Goal: Information Seeking & Learning: Learn about a topic

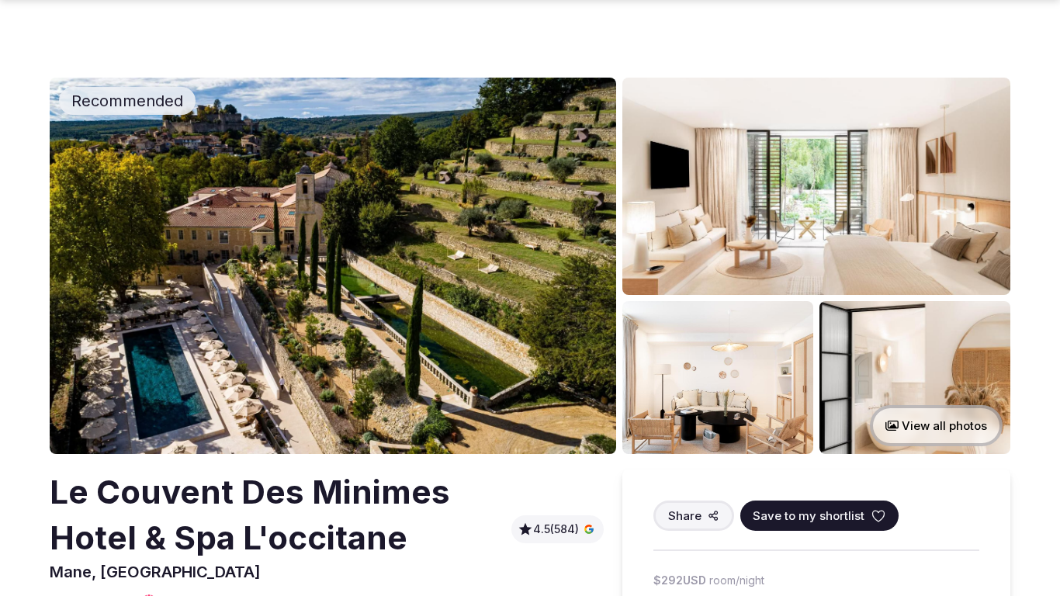
scroll to position [517, 0]
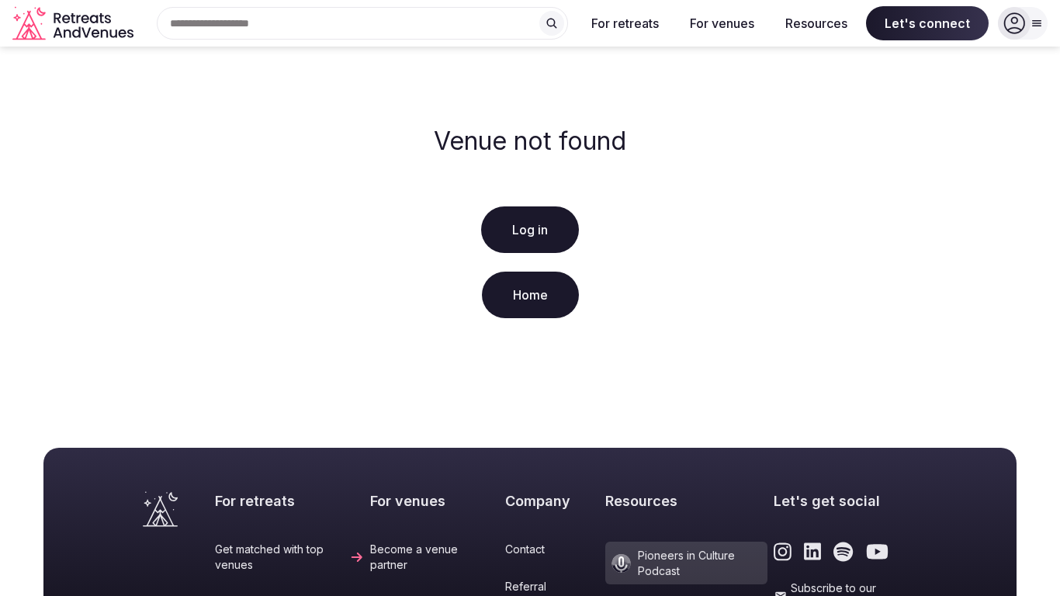
scroll to position [358, 0]
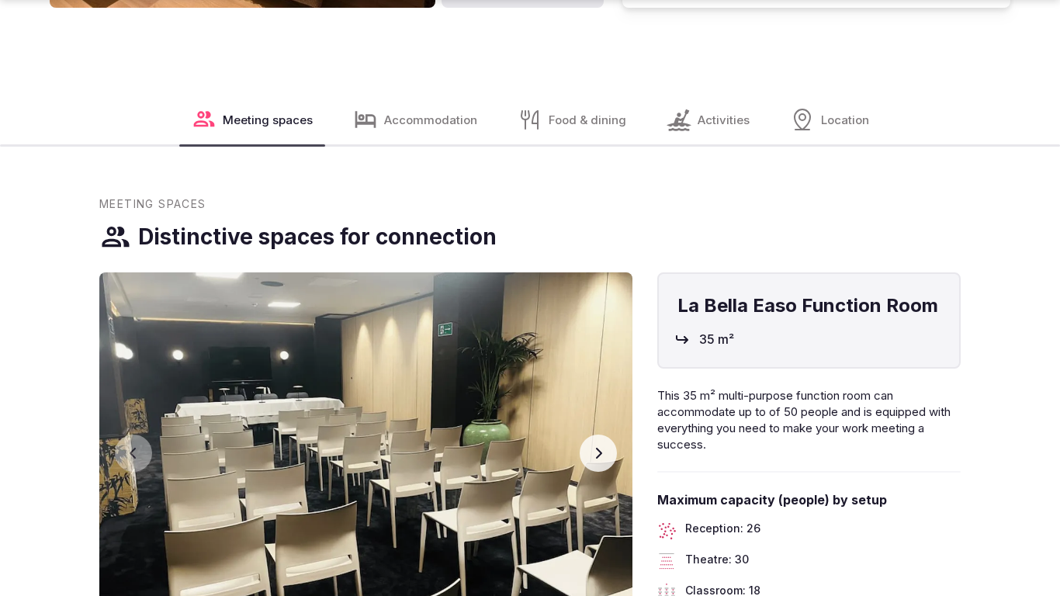
scroll to position [2206, 0]
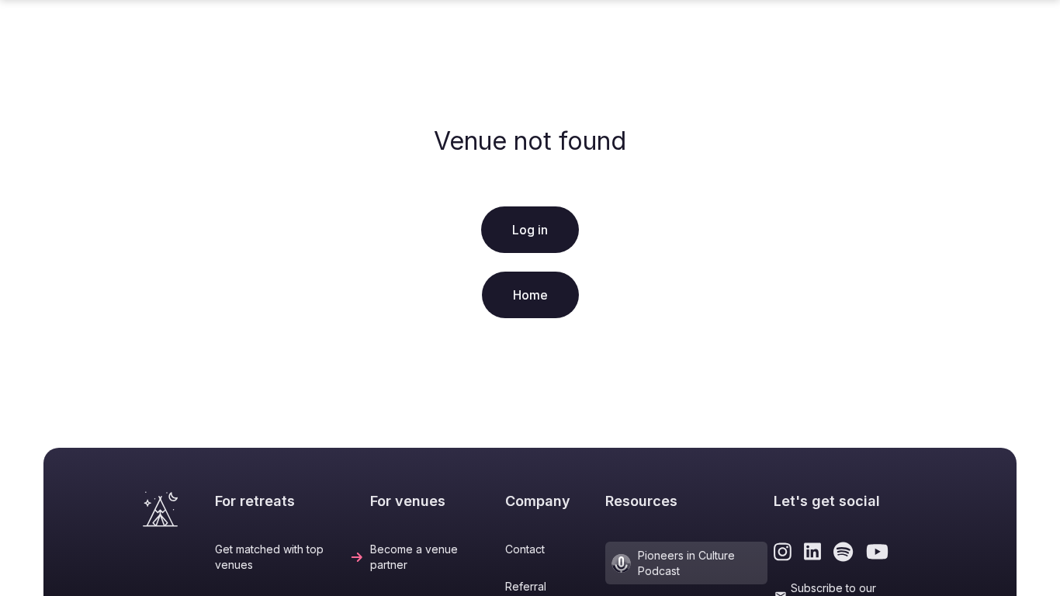
scroll to position [358, 0]
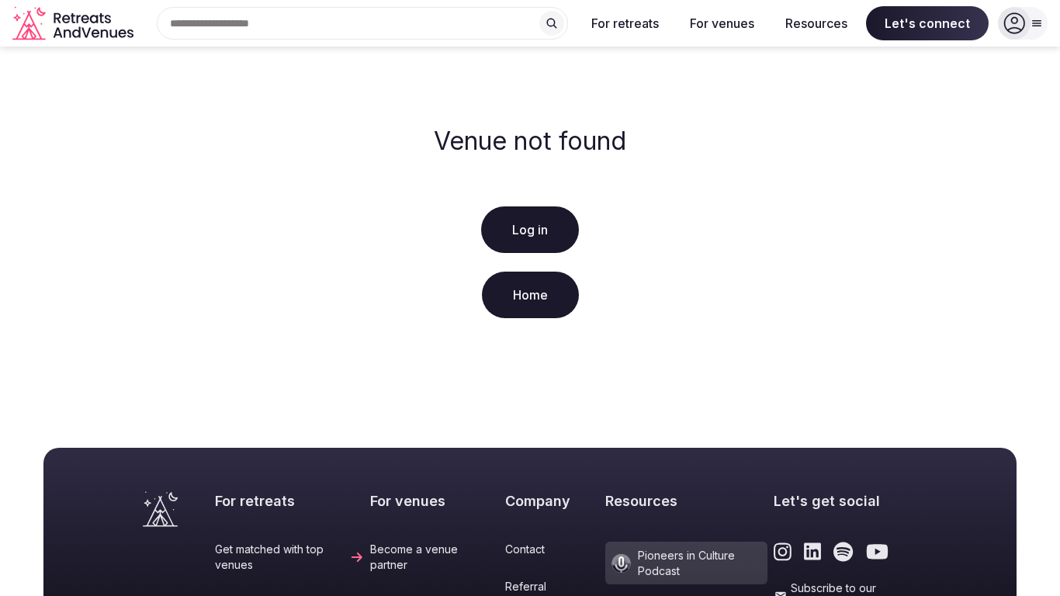
scroll to position [358, 0]
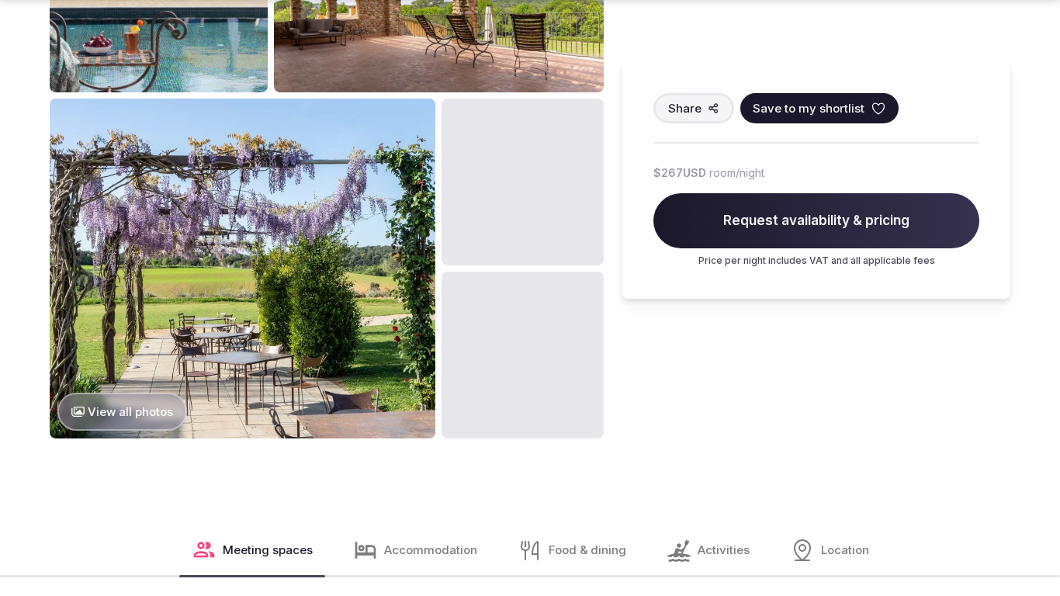
scroll to position [2206, 0]
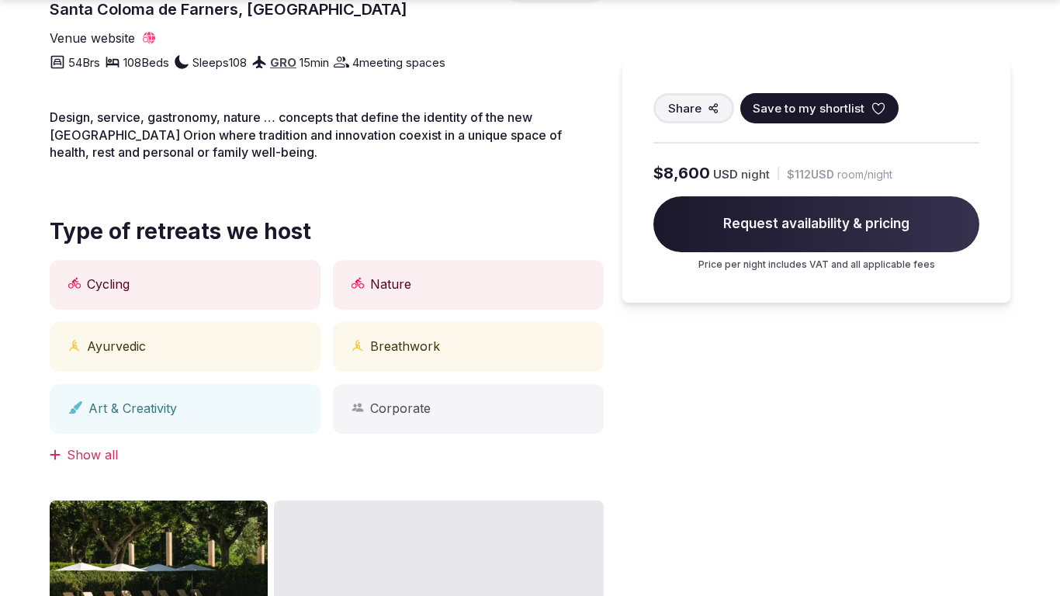
scroll to position [1596, 0]
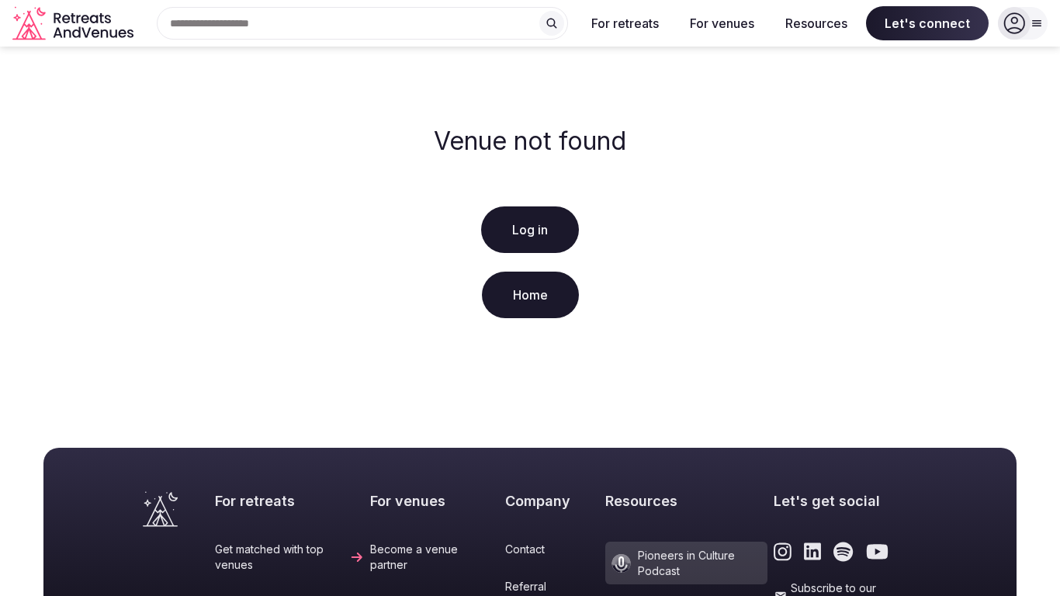
scroll to position [358, 0]
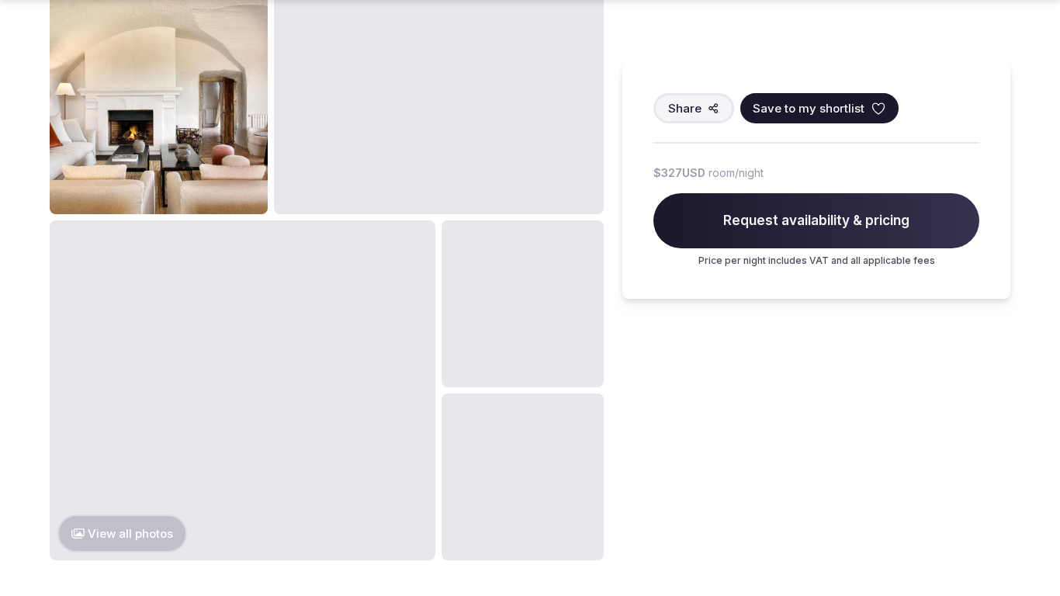
scroll to position [1643, 0]
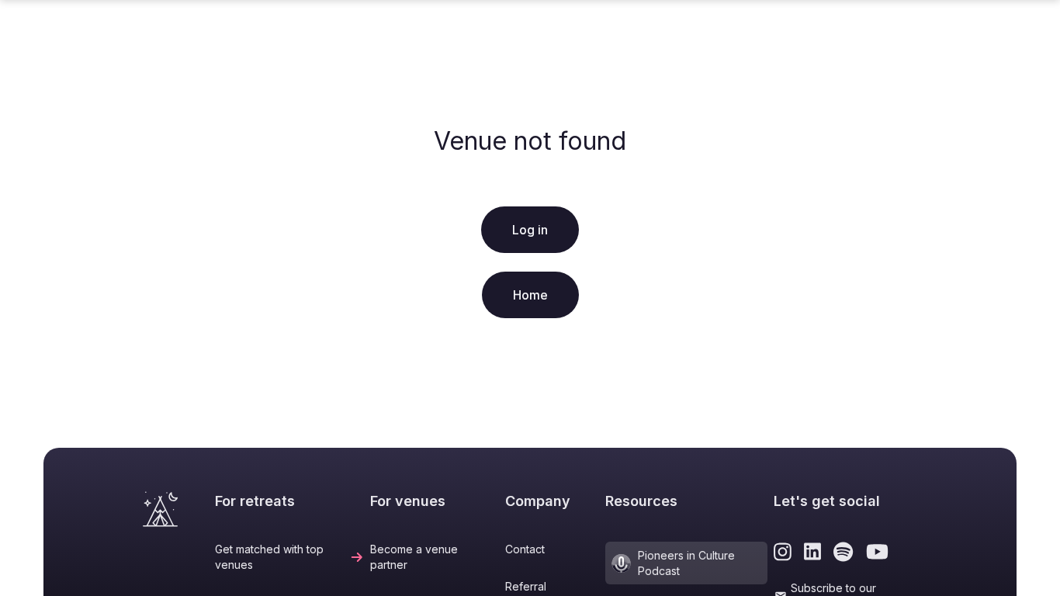
scroll to position [358, 0]
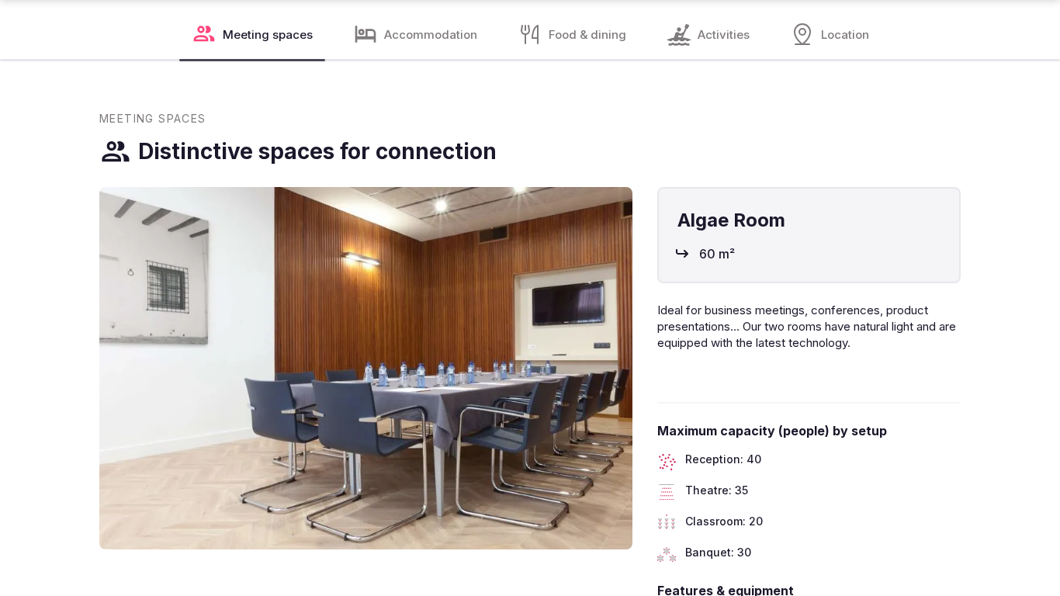
scroll to position [2206, 0]
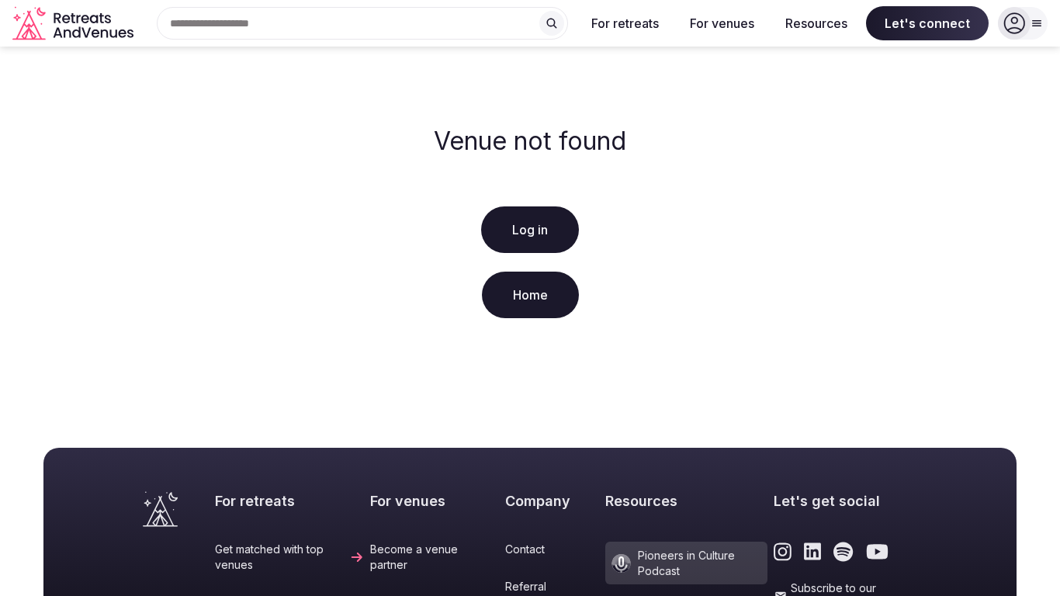
scroll to position [358, 0]
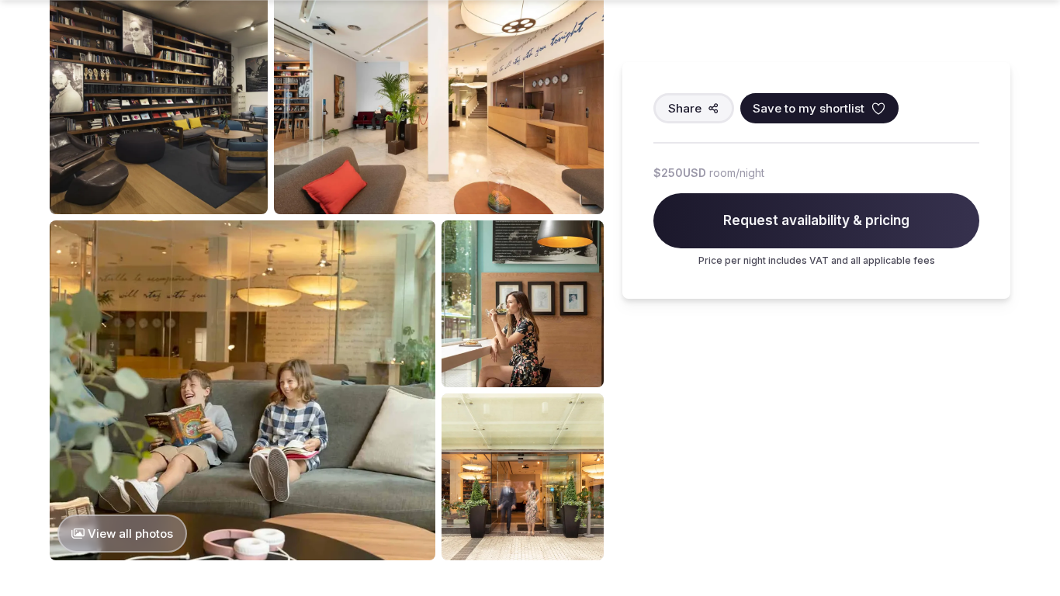
scroll to position [1643, 0]
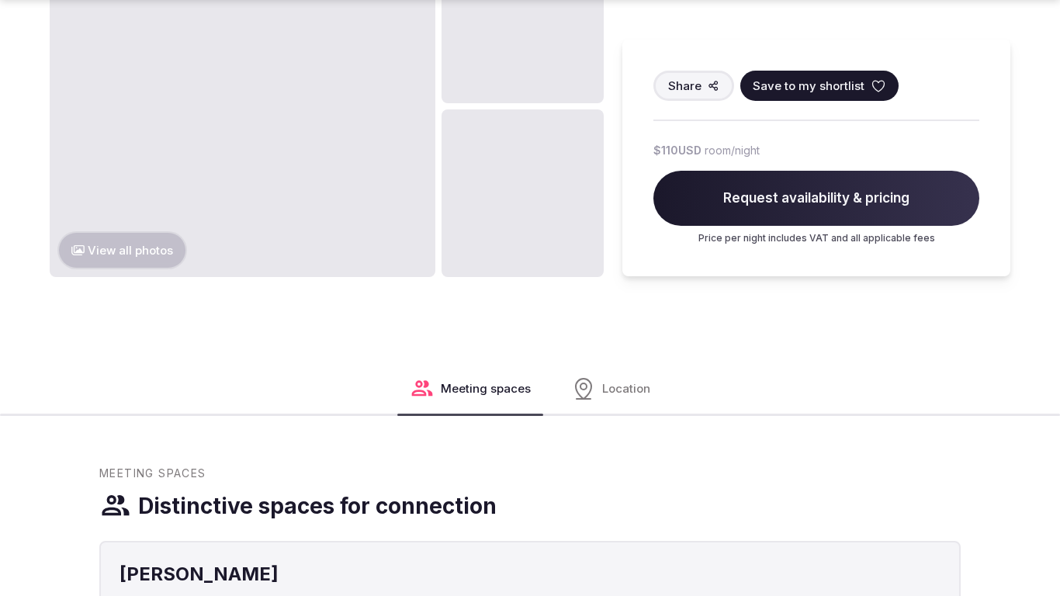
scroll to position [1643, 0]
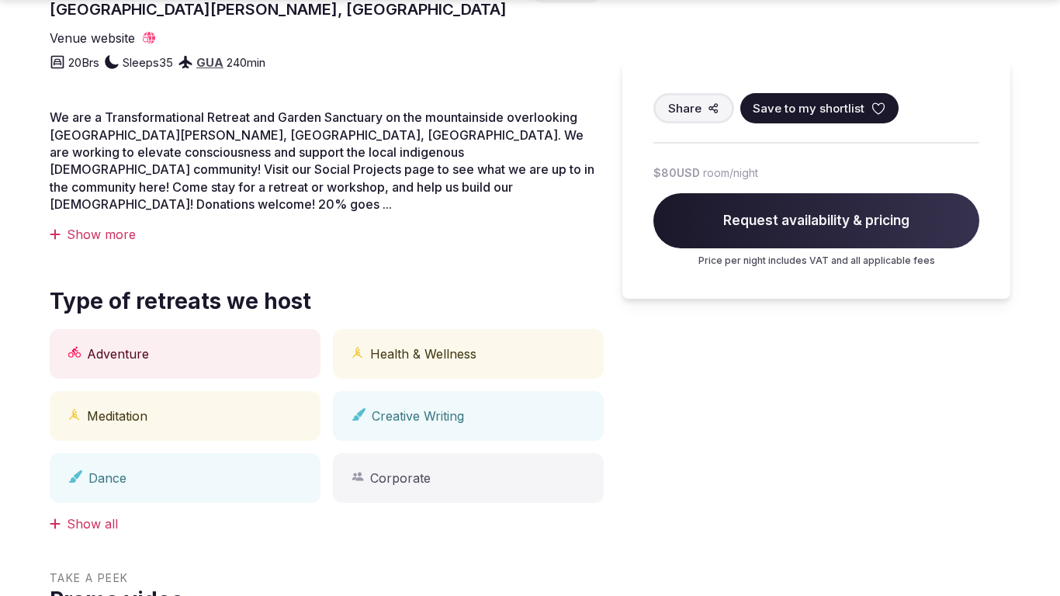
scroll to position [1080, 0]
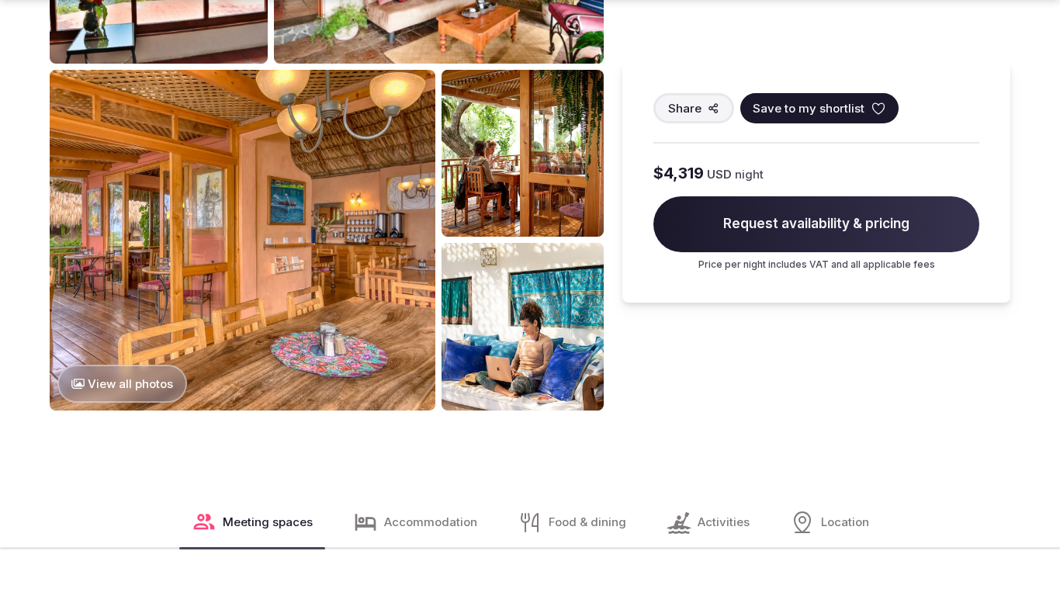
scroll to position [2206, 0]
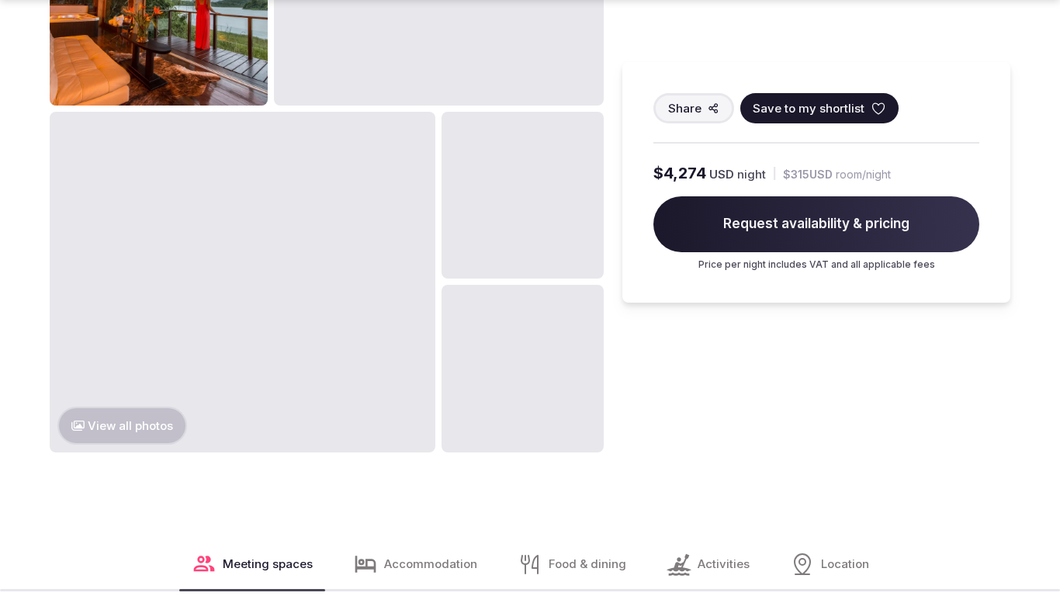
scroll to position [1643, 0]
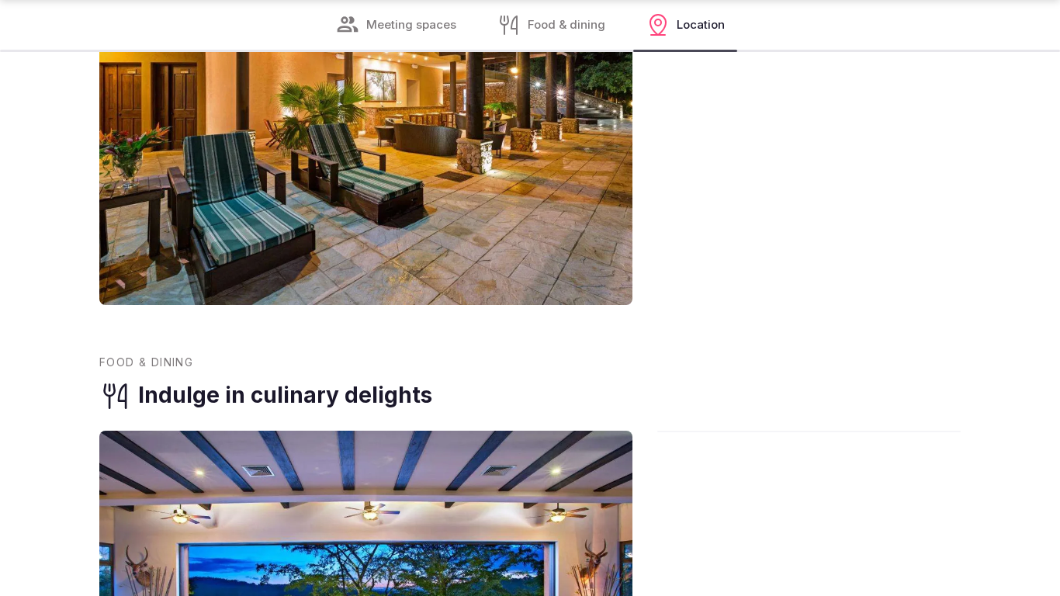
scroll to position [2154, 0]
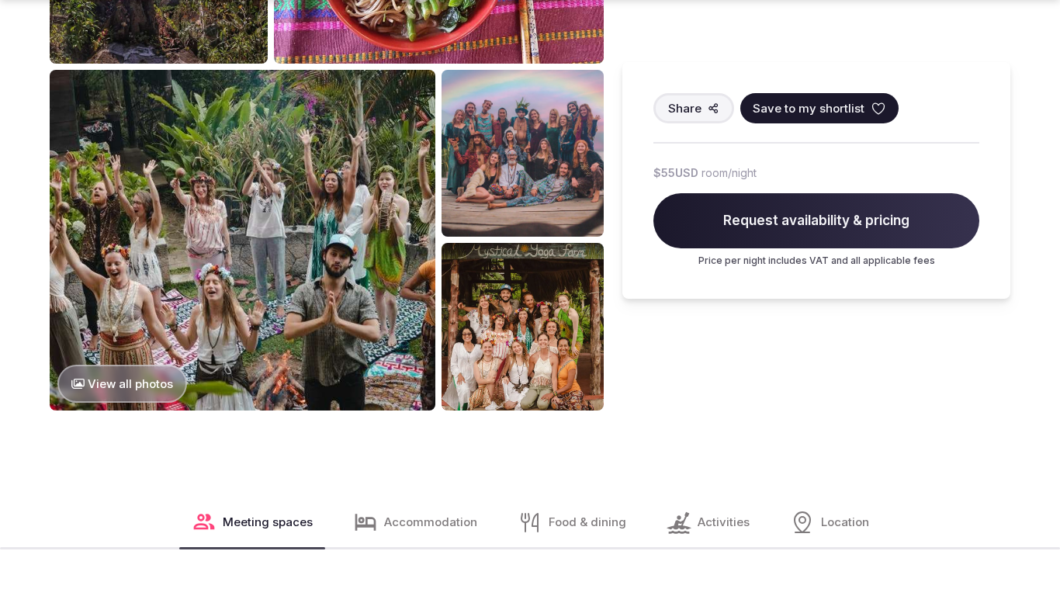
scroll to position [2206, 0]
